Goal: Task Accomplishment & Management: Manage account settings

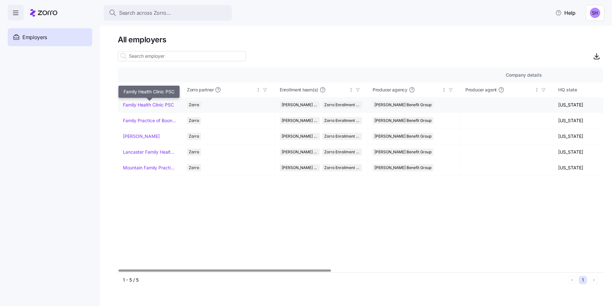
click at [139, 104] on link "Family Health Clinic PSC" at bounding box center [148, 105] width 51 height 6
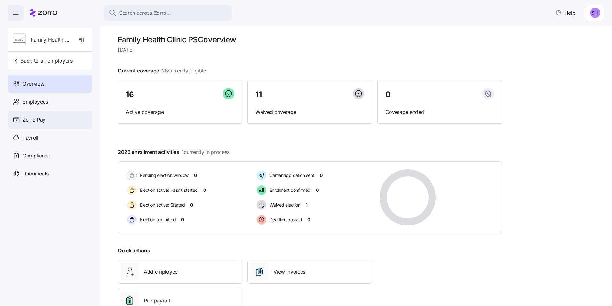
click at [34, 121] on span "Zorro Pay" at bounding box center [33, 120] width 23 height 8
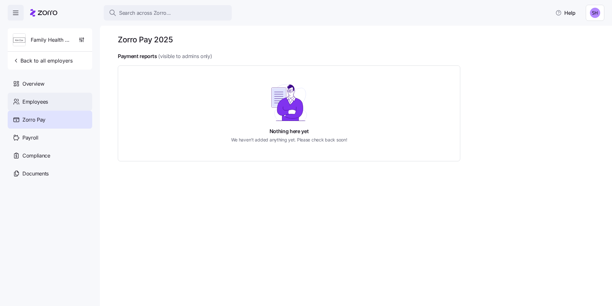
click at [26, 102] on span "Employees" at bounding box center [35, 102] width 26 height 8
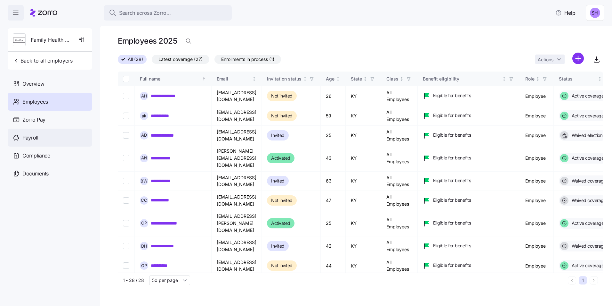
click at [33, 138] on span "Payroll" at bounding box center [30, 138] width 16 height 8
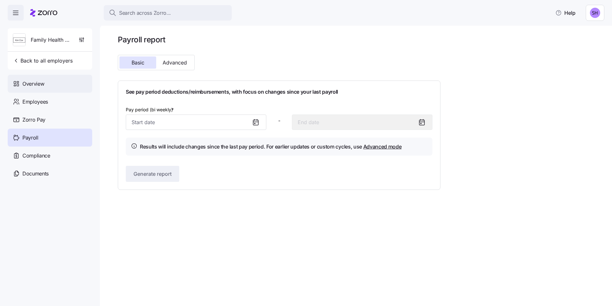
click at [33, 85] on span "Overview" at bounding box center [33, 84] width 22 height 8
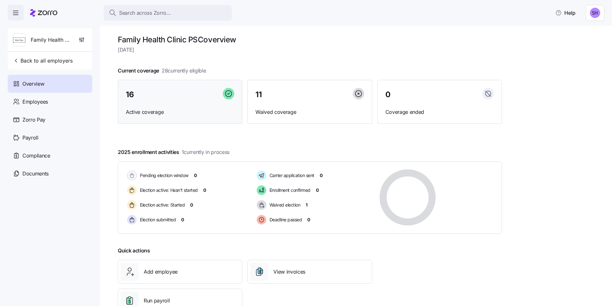
click at [184, 110] on span "Active coverage" at bounding box center [180, 112] width 109 height 8
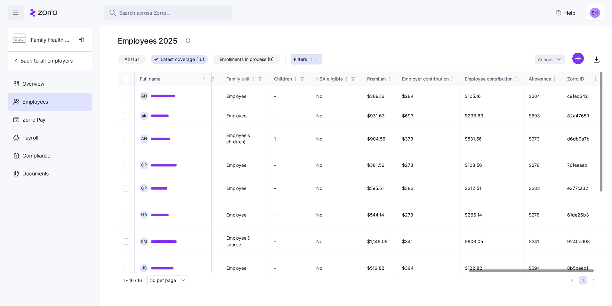
scroll to position [0, 1377]
click at [599, 269] on div at bounding box center [536, 270] width 125 height 2
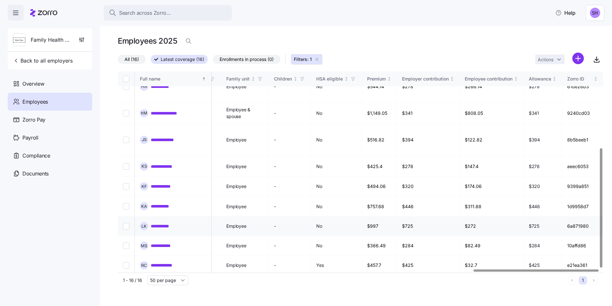
scroll to position [129, 1377]
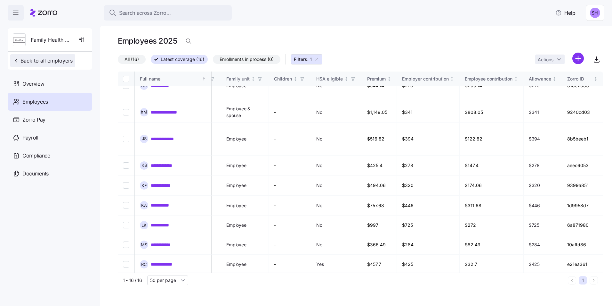
click at [17, 61] on icon "button" at bounding box center [16, 60] width 6 height 6
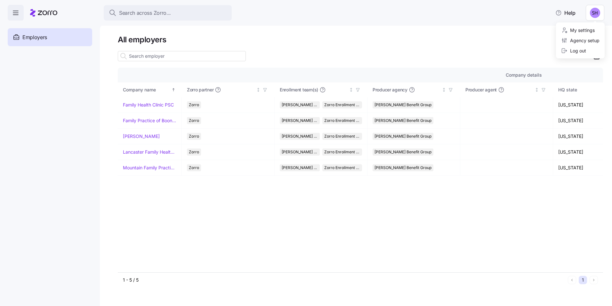
click at [594, 16] on html "Search across Zorro... Help Enrollments Employers Demo employers Prospects Demo…" at bounding box center [306, 151] width 612 height 302
click at [502, 46] on html "Search across Zorro... Help Enrollments Employers Demo employers Prospects Demo…" at bounding box center [306, 151] width 612 height 302
click at [30, 37] on span "Employers" at bounding box center [34, 37] width 25 height 8
click at [15, 15] on icon "button" at bounding box center [16, 13] width 8 height 8
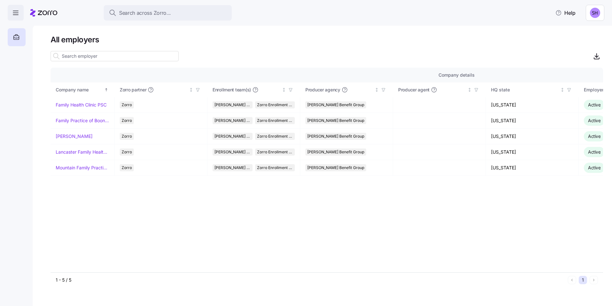
click at [14, 13] on icon "button" at bounding box center [16, 13] width 8 height 8
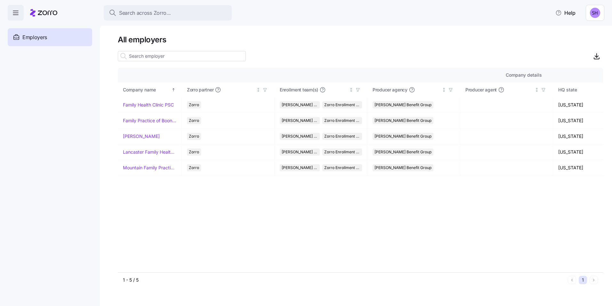
click at [14, 14] on icon "button" at bounding box center [16, 13] width 8 height 8
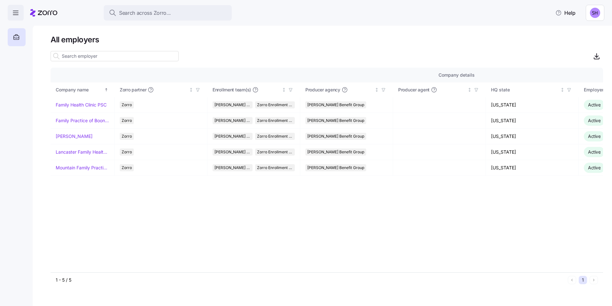
click at [14, 14] on icon "button" at bounding box center [16, 13] width 8 height 8
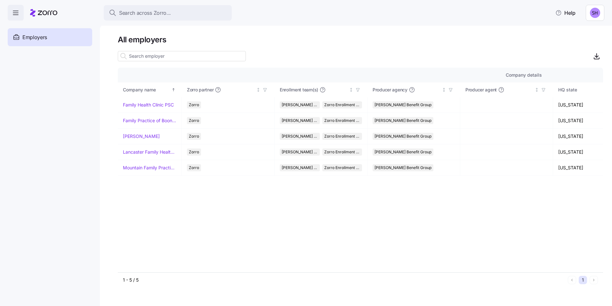
click at [600, 16] on html "Search across Zorro... Help Enrollments Employers Demo employers Prospects Demo…" at bounding box center [306, 151] width 612 height 302
click at [575, 31] on div "My settings" at bounding box center [578, 30] width 34 height 7
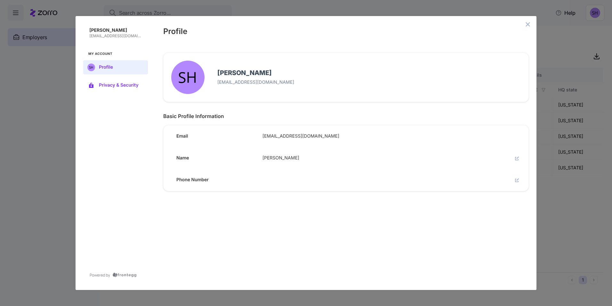
click at [106, 85] on span "Privacy & Security" at bounding box center [121, 85] width 44 height 5
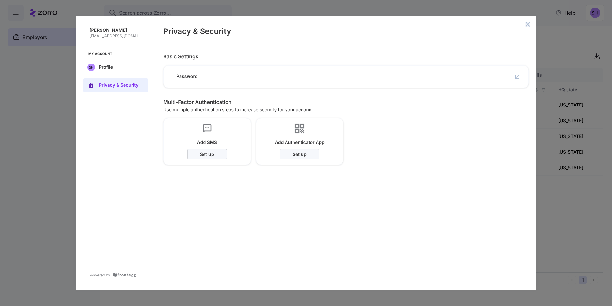
click at [527, 25] on icon "close admin-box" at bounding box center [528, 24] width 4 height 4
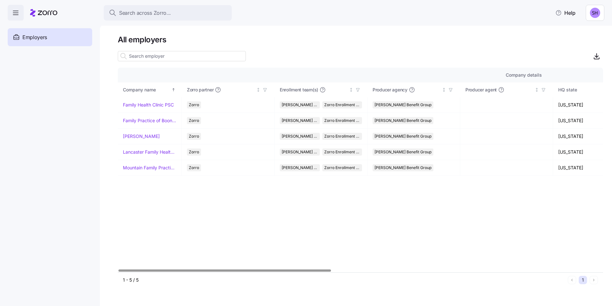
click at [36, 39] on span "Employers" at bounding box center [34, 37] width 25 height 8
click at [36, 38] on span "Employers" at bounding box center [34, 37] width 25 height 8
click at [137, 135] on link "[PERSON_NAME]" at bounding box center [141, 136] width 37 height 6
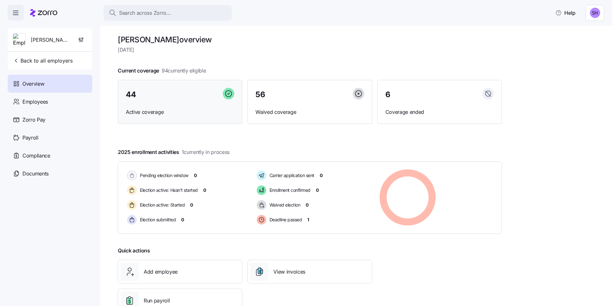
click at [184, 103] on div "44 Active coverage" at bounding box center [180, 102] width 125 height 44
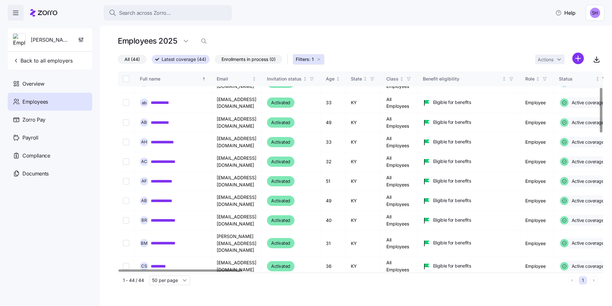
scroll to position [96, 0]
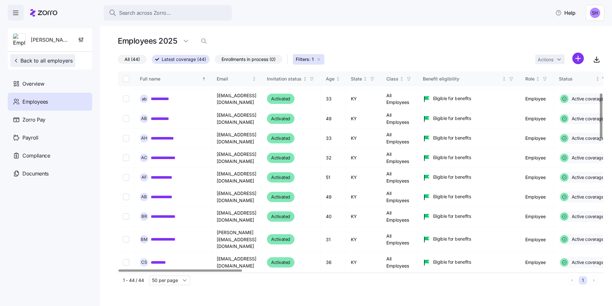
click at [20, 61] on span "Back to all employers" at bounding box center [43, 61] width 60 height 8
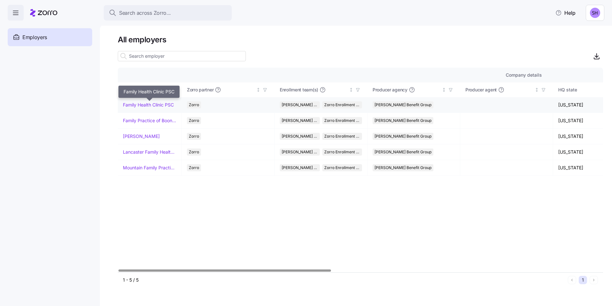
click at [140, 105] on link "Family Health Clinic PSC" at bounding box center [148, 105] width 51 height 6
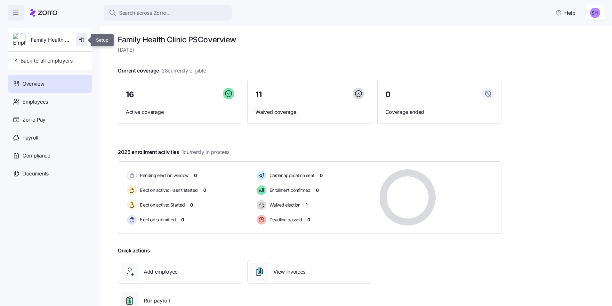
click at [82, 40] on icon "button" at bounding box center [82, 38] width 0 height 3
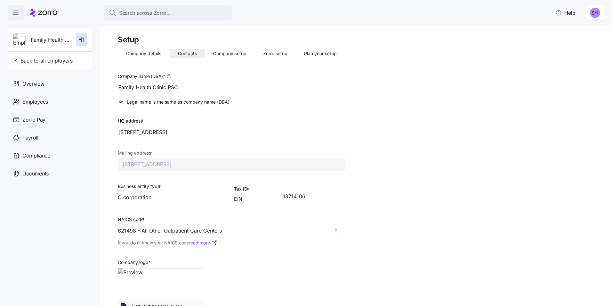
click at [190, 55] on span "Contacts" at bounding box center [187, 53] width 19 height 4
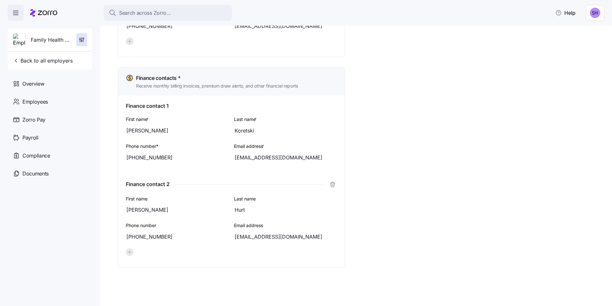
scroll to position [367, 0]
click at [33, 137] on span "Payroll" at bounding box center [30, 138] width 16 height 8
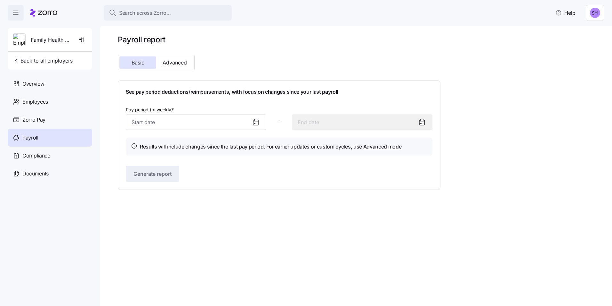
click at [255, 123] on icon at bounding box center [255, 123] width 1 height 1
click at [196, 124] on input "Pay period (bi weekly) *" at bounding box center [196, 121] width 141 height 15
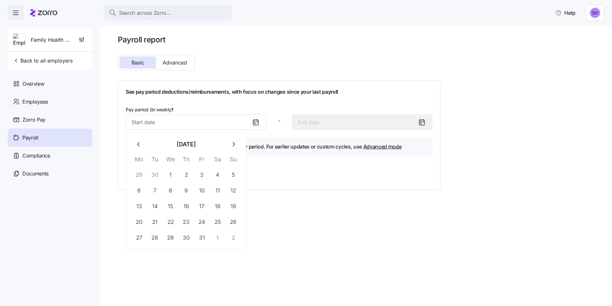
click at [138, 143] on icon "button" at bounding box center [138, 144] width 2 height 4
click at [135, 144] on icon "button" at bounding box center [138, 144] width 7 height 7
click at [201, 177] on button "1" at bounding box center [201, 174] width 15 height 15
type input "[DATE]"
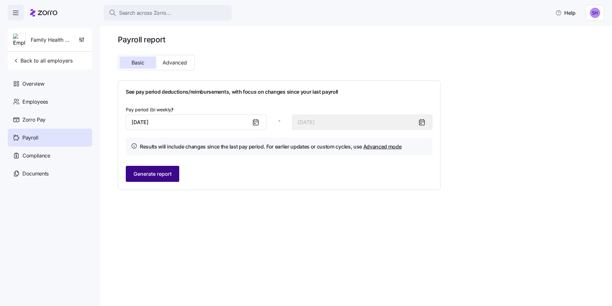
click at [160, 174] on span "Generate report" at bounding box center [153, 174] width 38 height 8
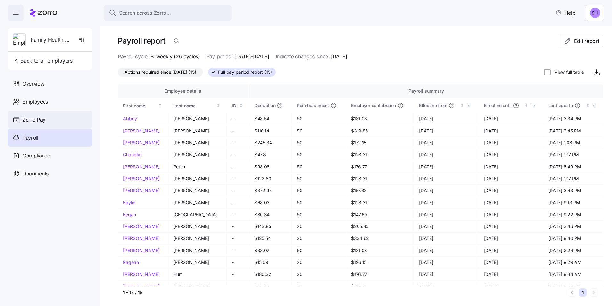
click at [32, 119] on span "Zorro Pay" at bounding box center [33, 120] width 23 height 8
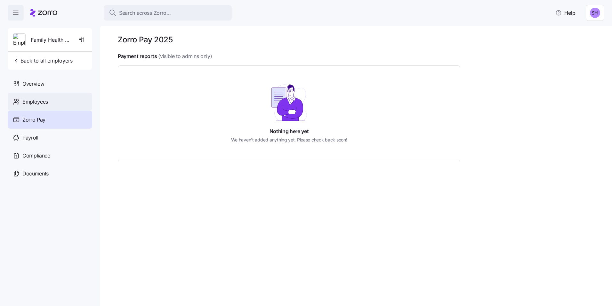
click at [33, 100] on span "Employees" at bounding box center [35, 102] width 26 height 8
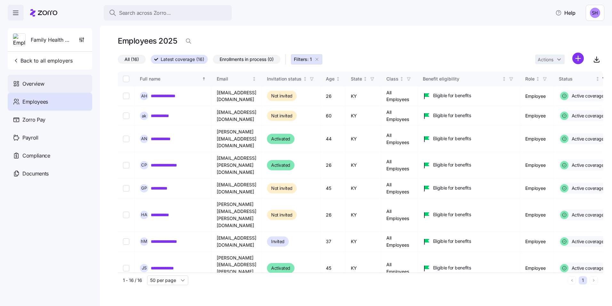
click at [33, 84] on span "Overview" at bounding box center [33, 84] width 22 height 8
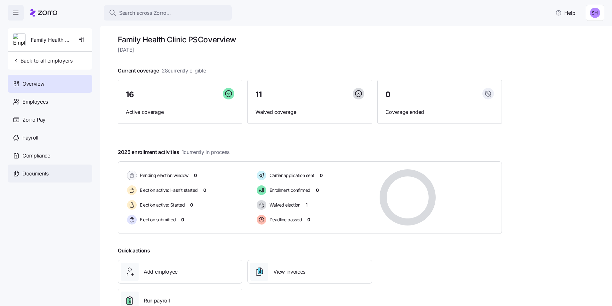
click at [37, 174] on span "Documents" at bounding box center [35, 173] width 26 height 8
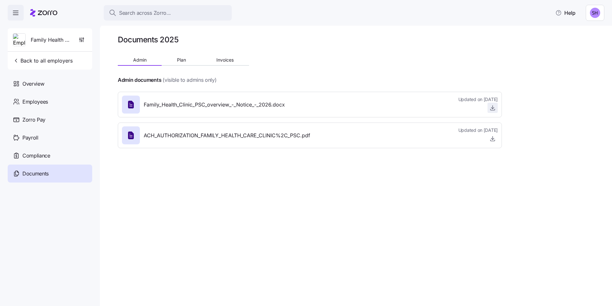
click at [492, 109] on icon "button" at bounding box center [493, 107] width 6 height 6
click at [181, 60] on span "Plan" at bounding box center [181, 60] width 9 height 4
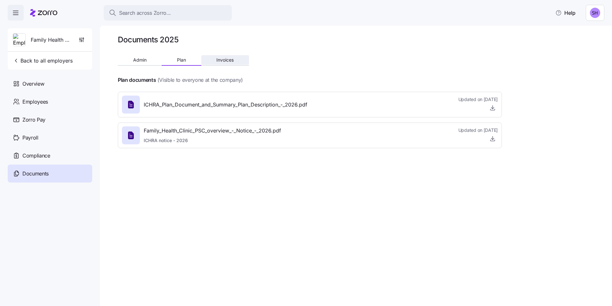
click at [227, 59] on span "Invoices" at bounding box center [224, 60] width 17 height 4
click at [493, 110] on icon "button" at bounding box center [493, 107] width 6 height 6
click at [32, 84] on span "Overview" at bounding box center [33, 84] width 22 height 8
